Goal: Task Accomplishment & Management: Complete application form

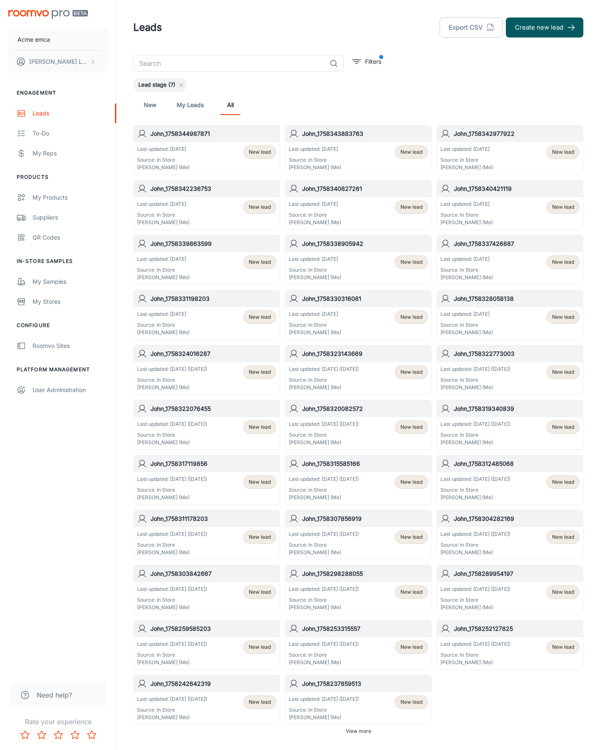
click at [544, 27] on button "Create new lead" at bounding box center [544, 27] width 77 height 20
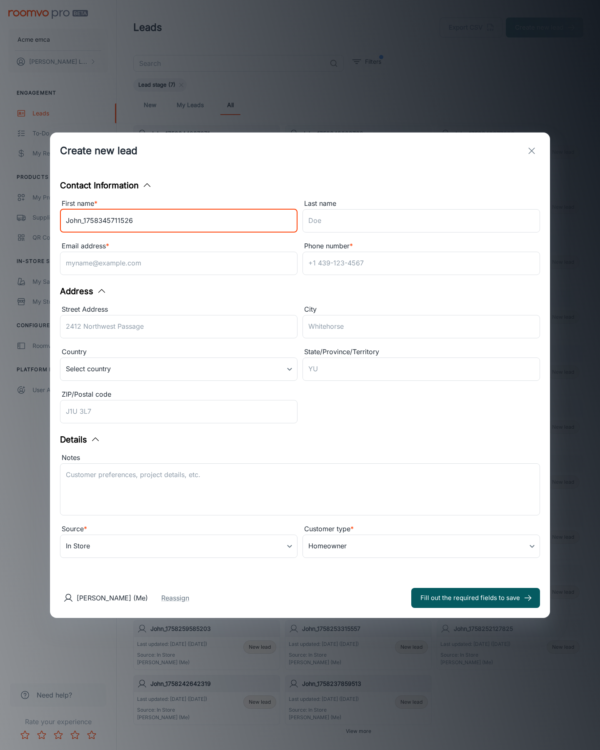
type input "John_1758345711526"
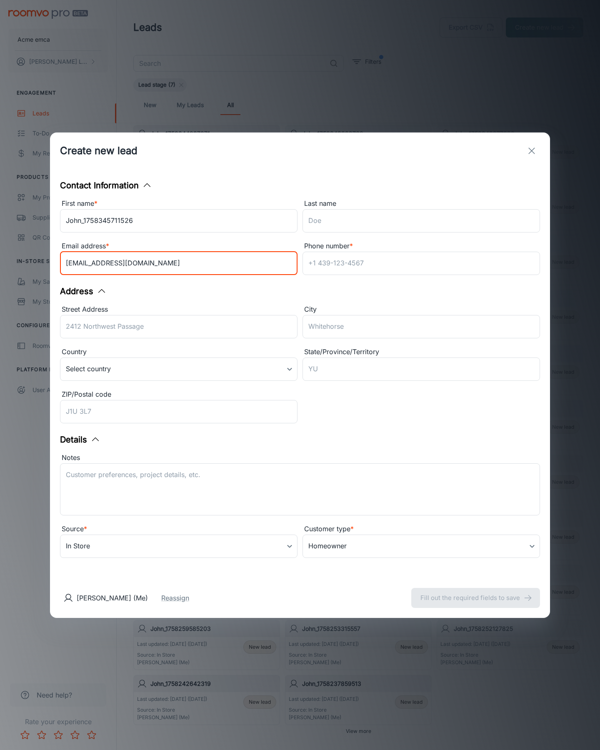
type input "[EMAIL_ADDRESS][DOMAIN_NAME]"
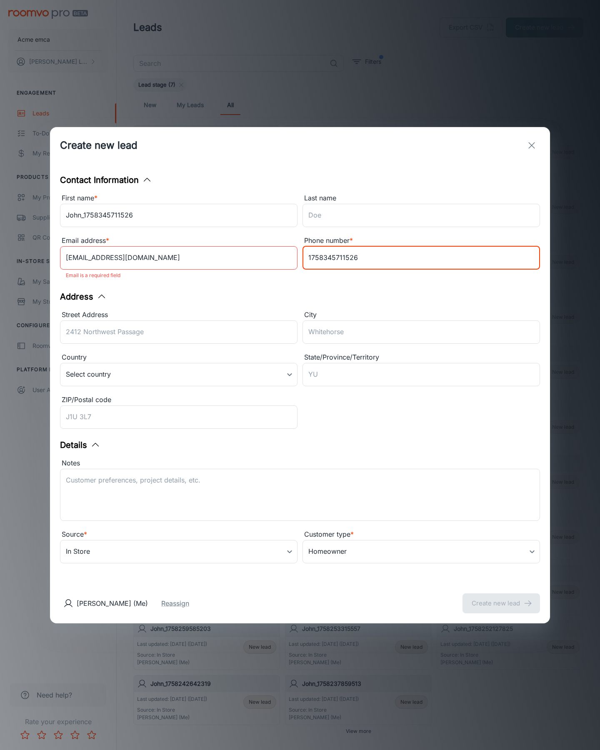
type input "1758345711526"
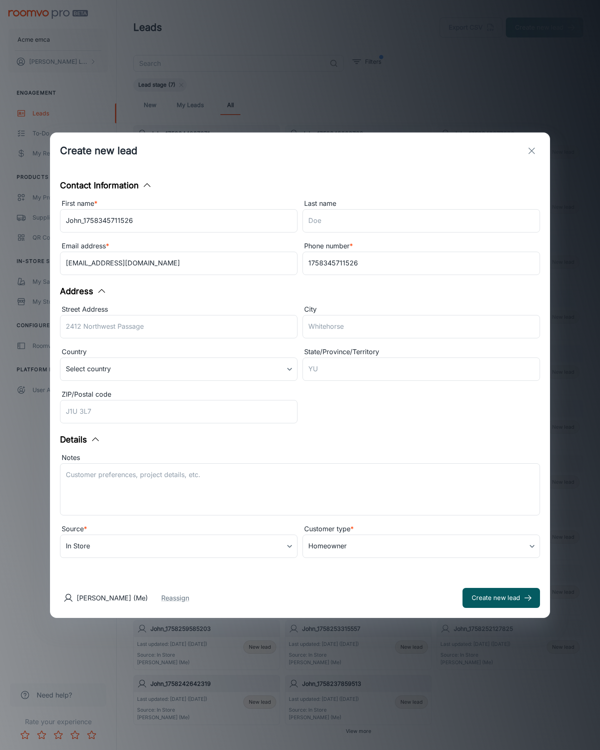
click at [501, 597] on button "Create new lead" at bounding box center [500, 598] width 77 height 20
